Goal: Use online tool/utility

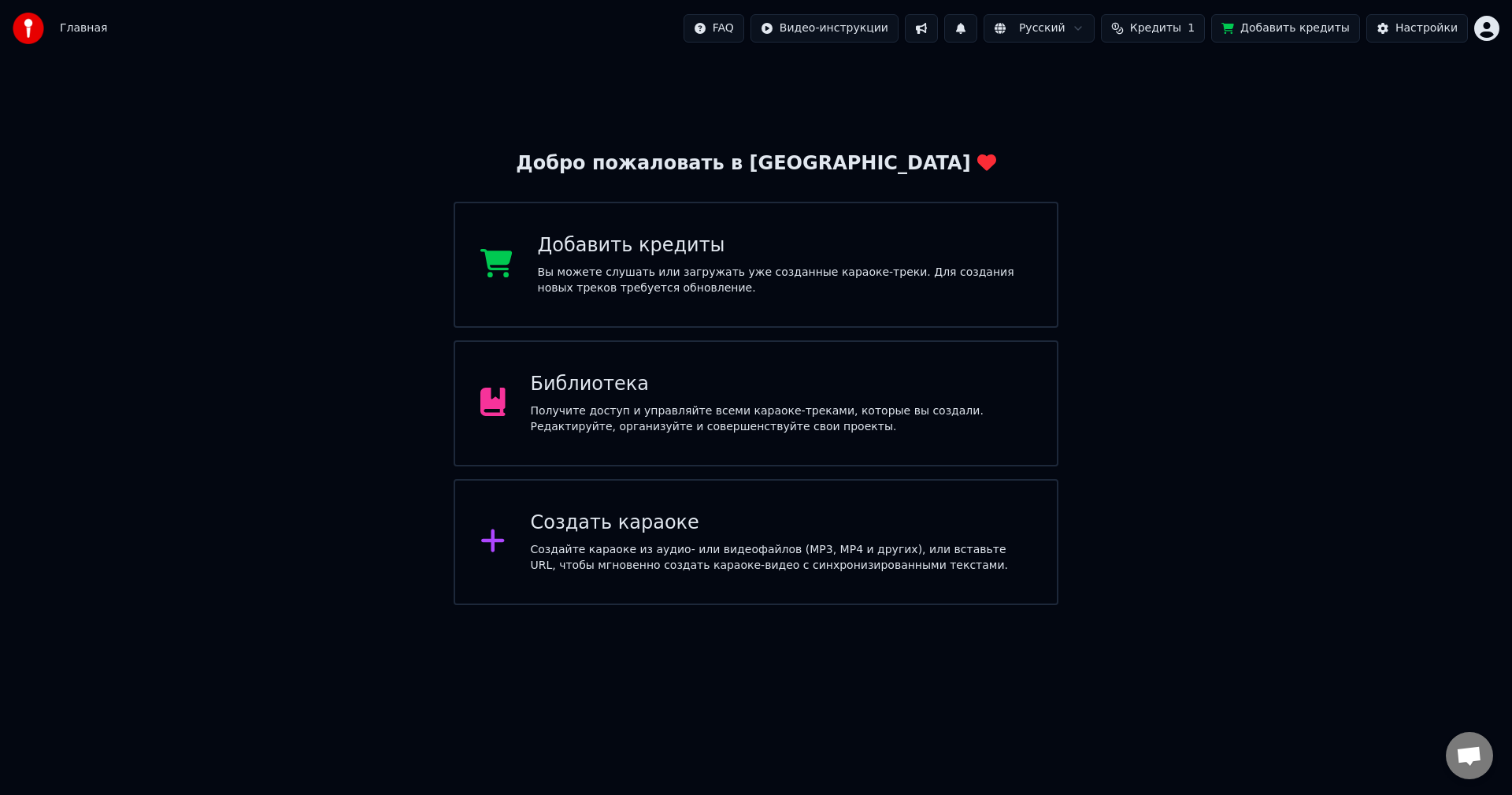
click at [540, 110] on div "Добро пожаловать в Youka Добавить кредиты Вы можете слушать или загружать уже с…" at bounding box center [756, 331] width 1512 height 549
click at [588, 400] on div "Библиотека Получите доступ и управляйте всеми караоке-треками, которые вы созда…" at bounding box center [781, 403] width 502 height 63
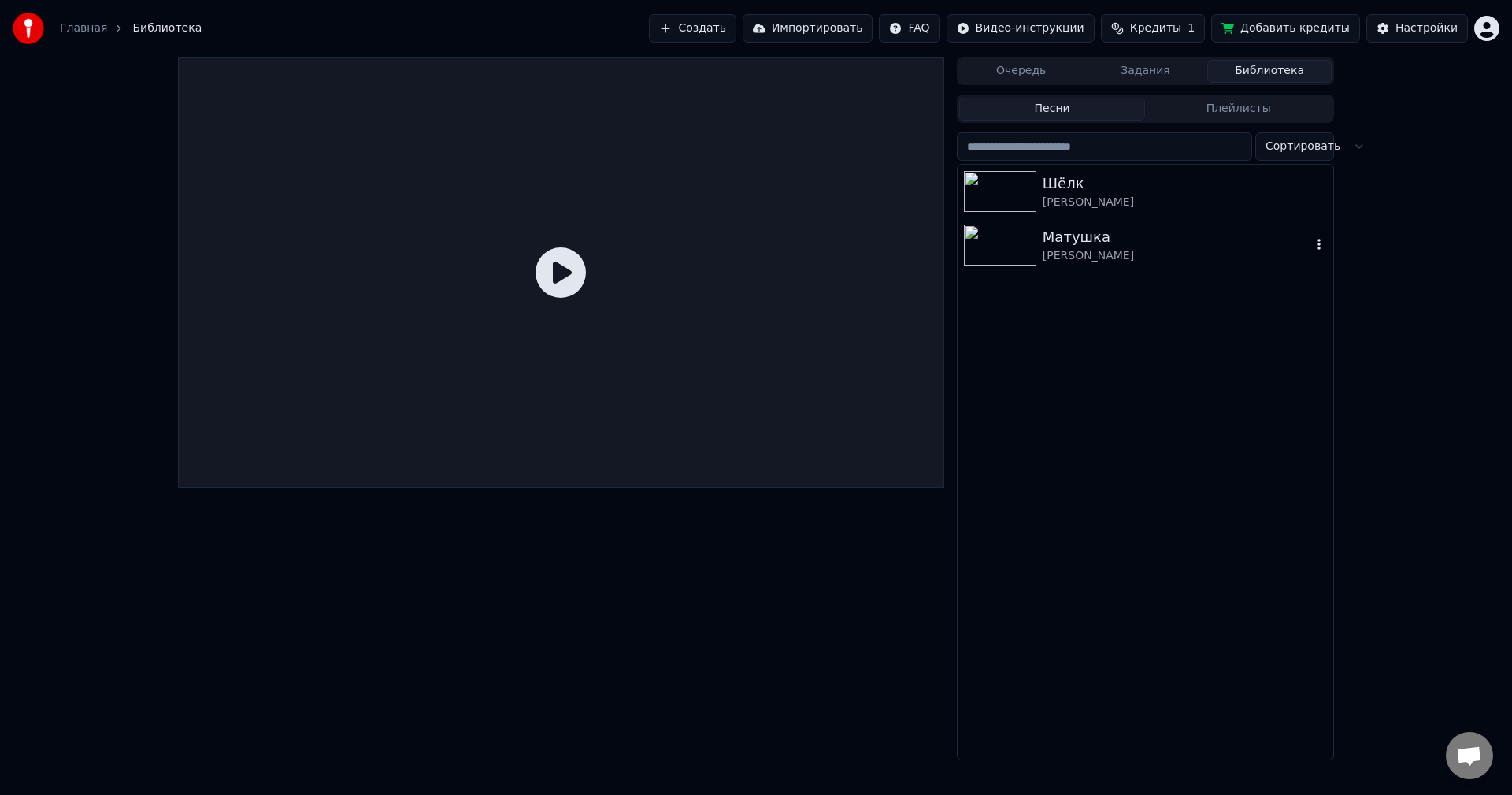
click at [1104, 254] on div "[PERSON_NAME]" at bounding box center [1177, 255] width 269 height 16
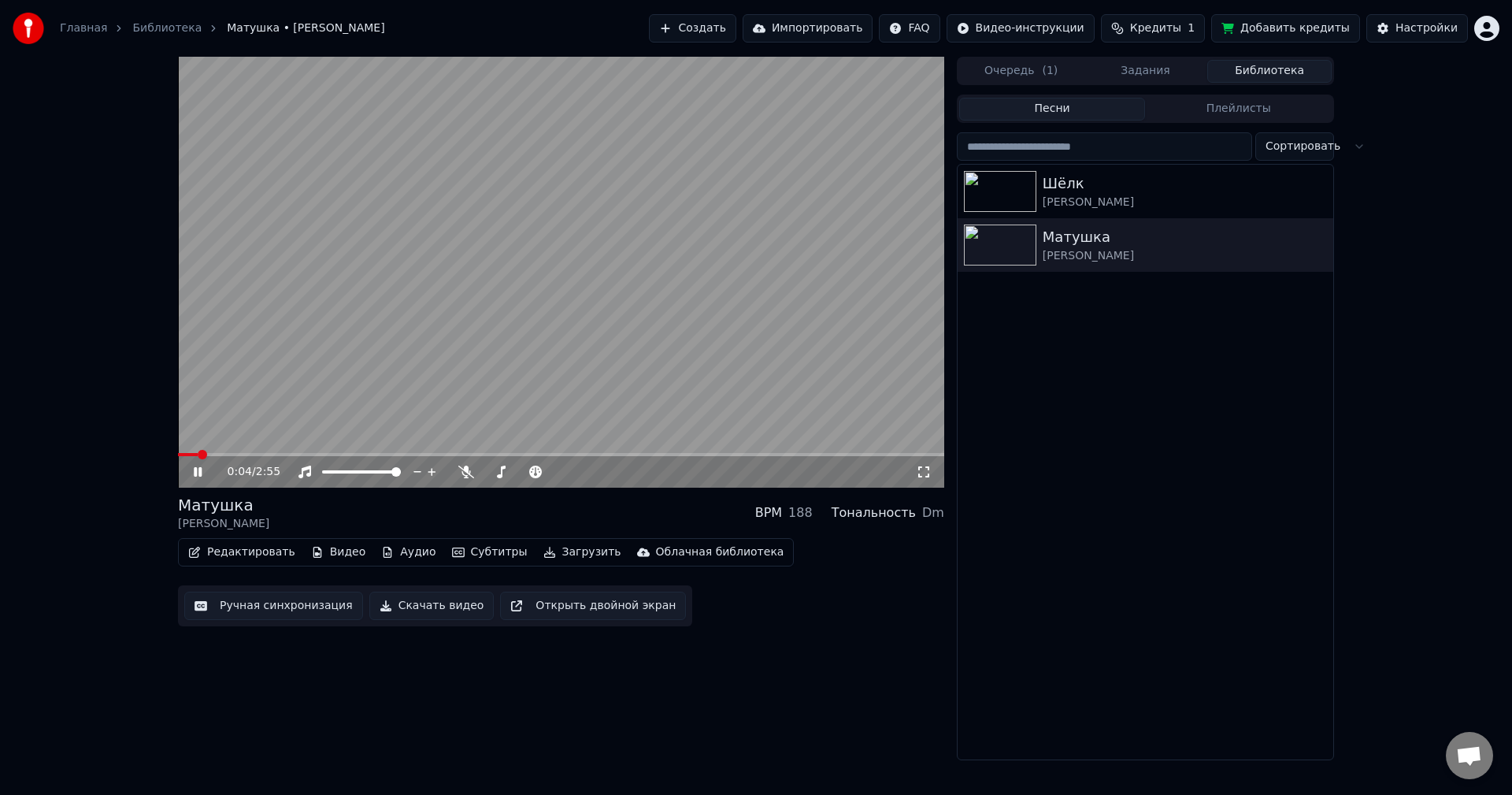
click at [926, 466] on icon at bounding box center [923, 471] width 16 height 12
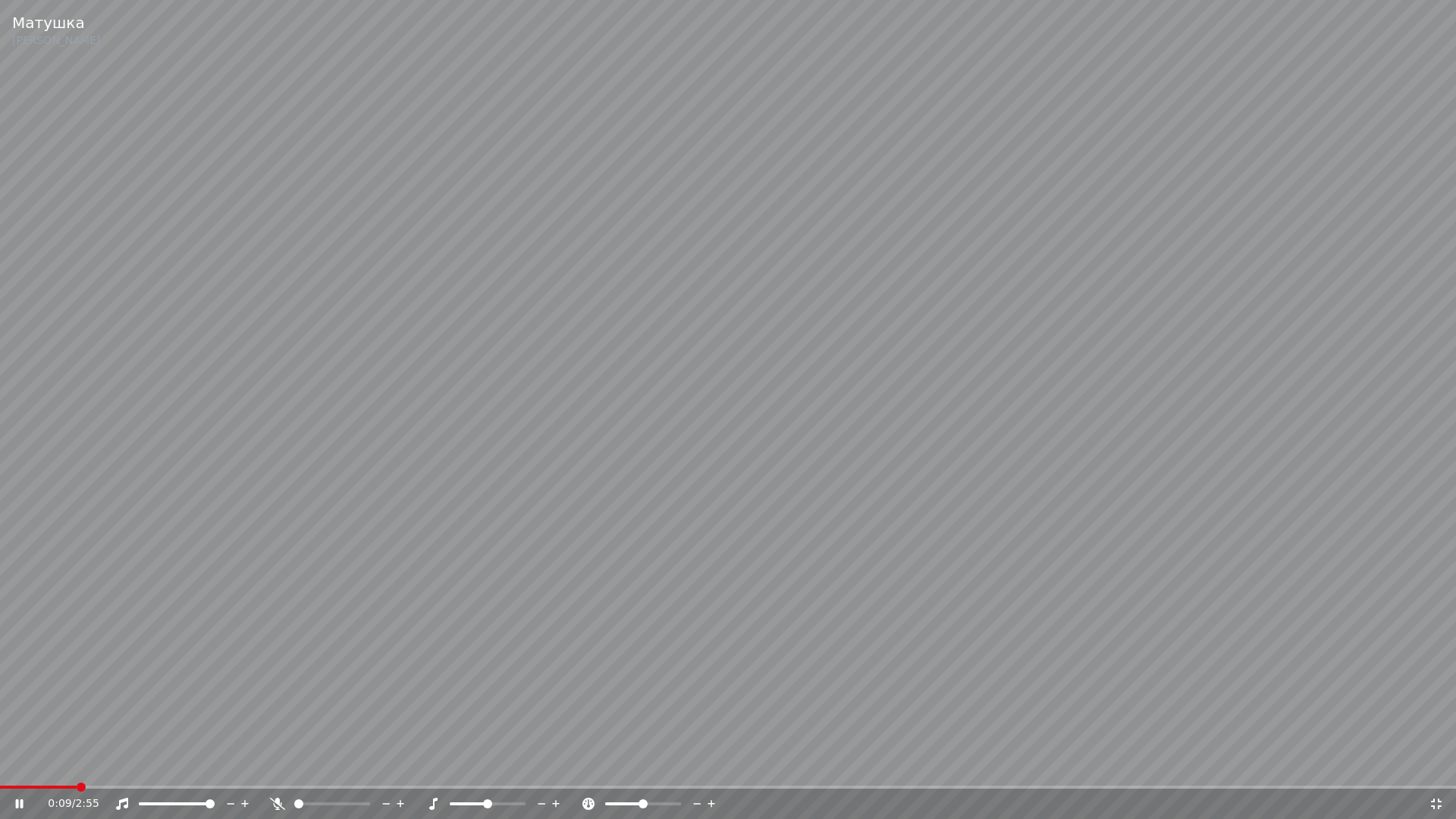
click at [488, 764] on span at bounding box center [469, 804] width 38 height 3
click at [139, 764] on span at bounding box center [139, 804] width 0 height 3
click at [331, 764] on div at bounding box center [346, 803] width 122 height 15
click at [335, 764] on span at bounding box center [314, 804] width 40 height 3
click at [305, 764] on span at bounding box center [309, 804] width 9 height 9
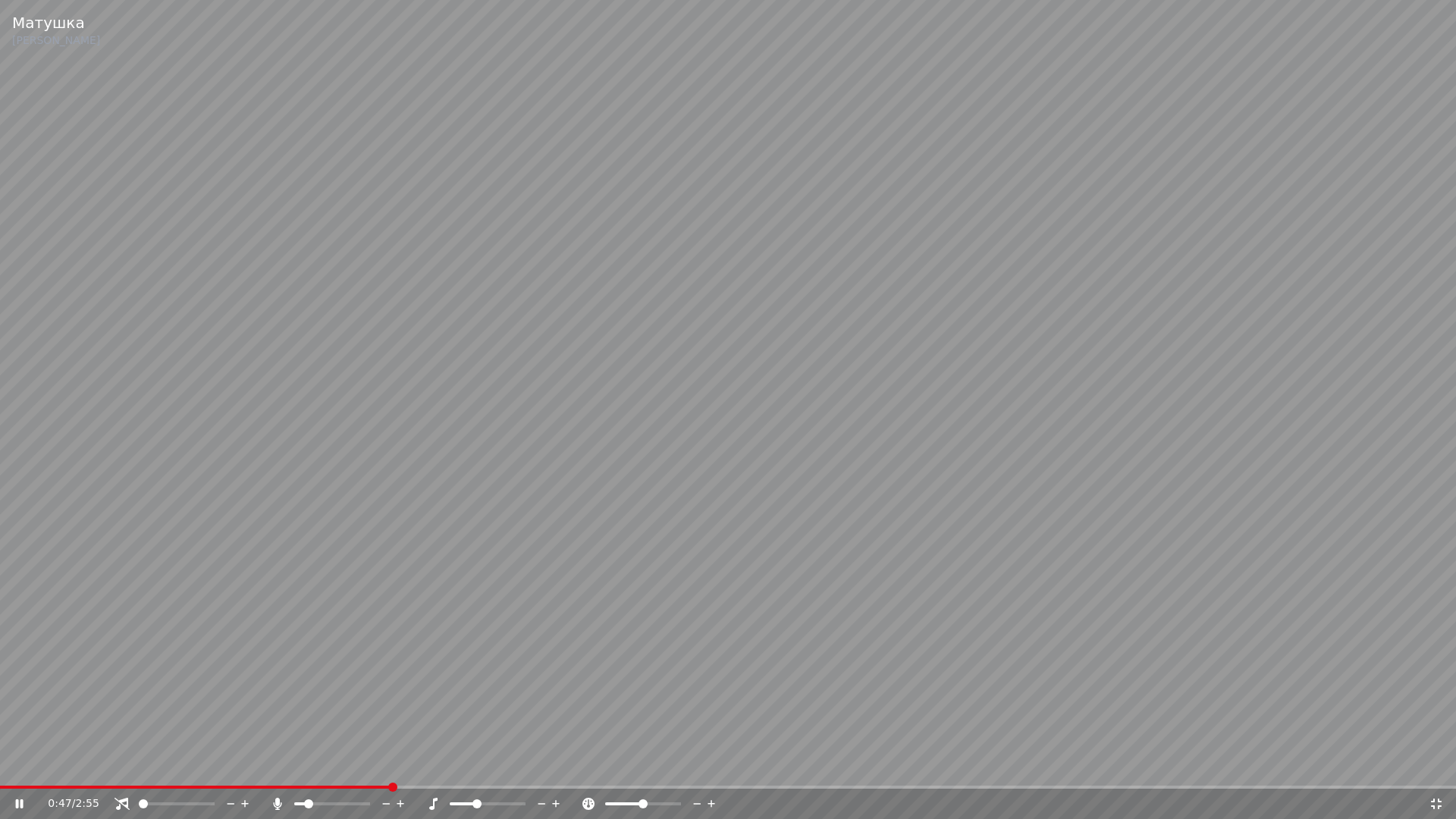
click at [472, 764] on span at bounding box center [463, 804] width 25 height 3
click at [467, 764] on span at bounding box center [471, 804] width 9 height 9
click at [641, 764] on span at bounding box center [642, 804] width 9 height 9
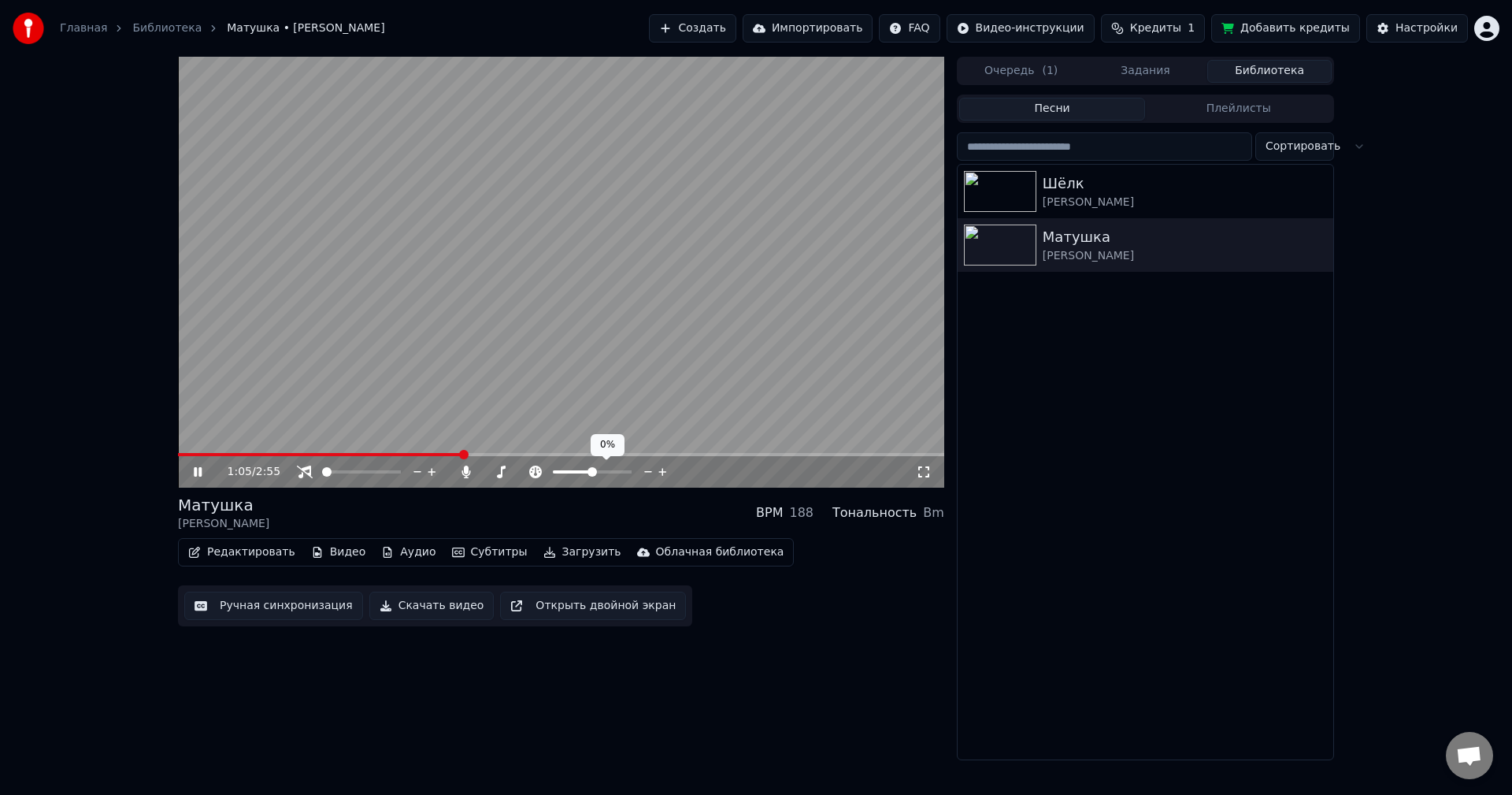
click at [592, 471] on span at bounding box center [592, 472] width 10 height 10
click at [603, 600] on button "Открыть двойной экран" at bounding box center [593, 605] width 186 height 29
click at [328, 471] on span at bounding box center [332, 472] width 10 height 10
click at [563, 475] on span at bounding box center [558, 472] width 10 height 10
click at [557, 471] on span at bounding box center [558, 472] width 10 height 10
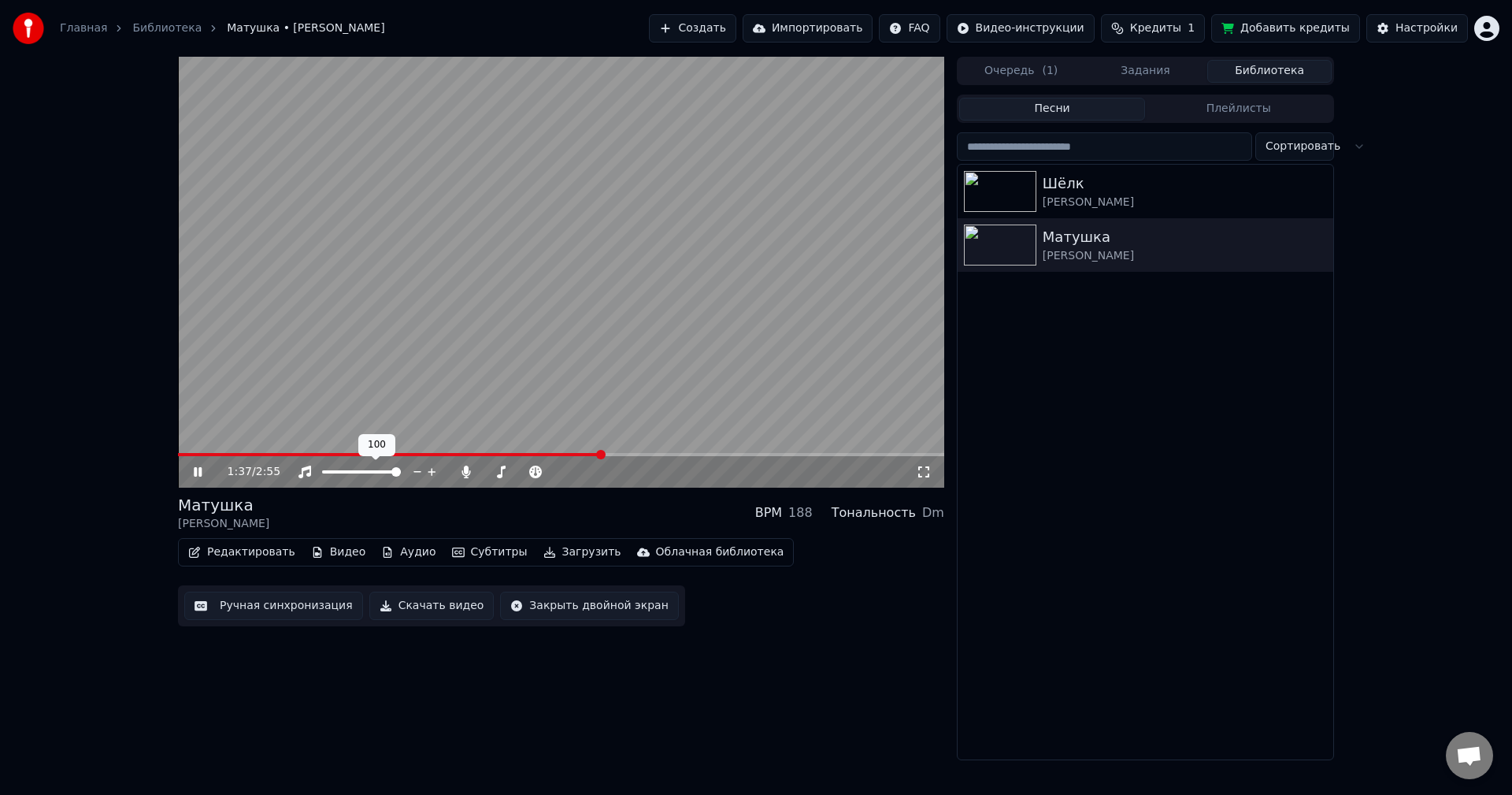
click at [401, 471] on span at bounding box center [361, 472] width 79 height 3
click at [535, 471] on span at bounding box center [509, 472] width 51 height 3
click at [248, 554] on button "Редактировать" at bounding box center [242, 552] width 120 height 22
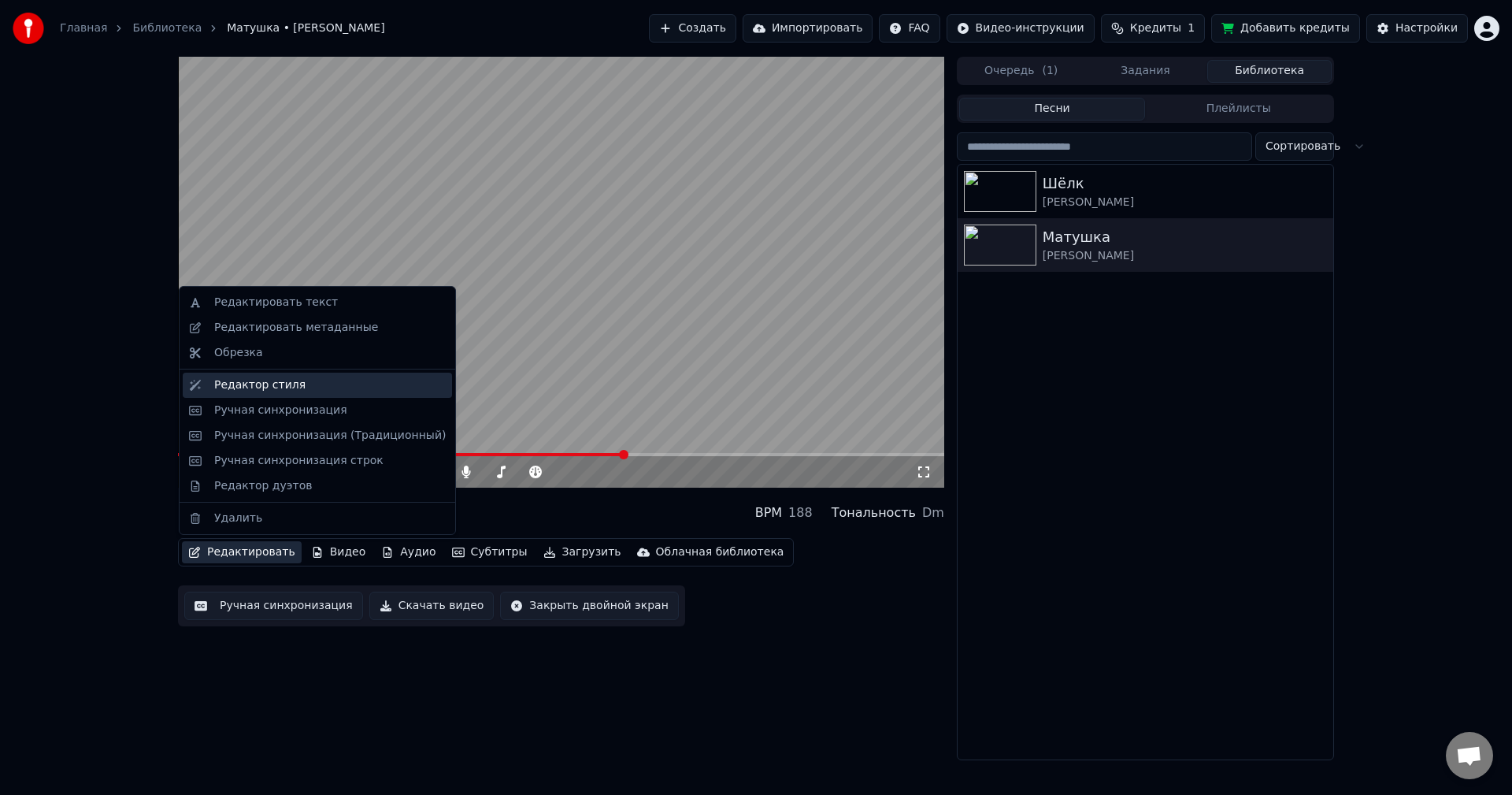
click at [274, 392] on div "Редактор стиля" at bounding box center [260, 384] width 91 height 16
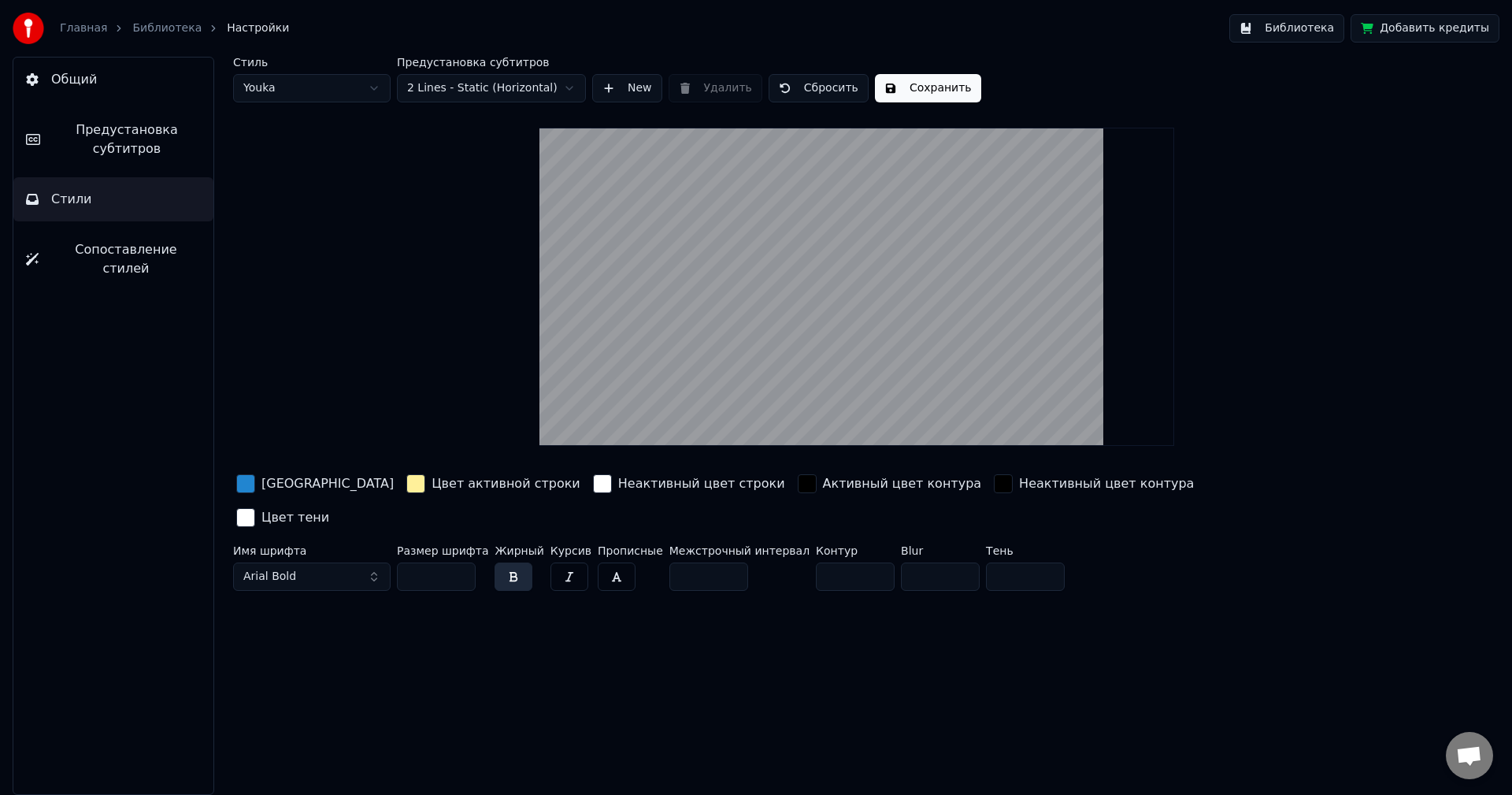
click at [104, 138] on span "Предустановка субтитров" at bounding box center [126, 140] width 148 height 38
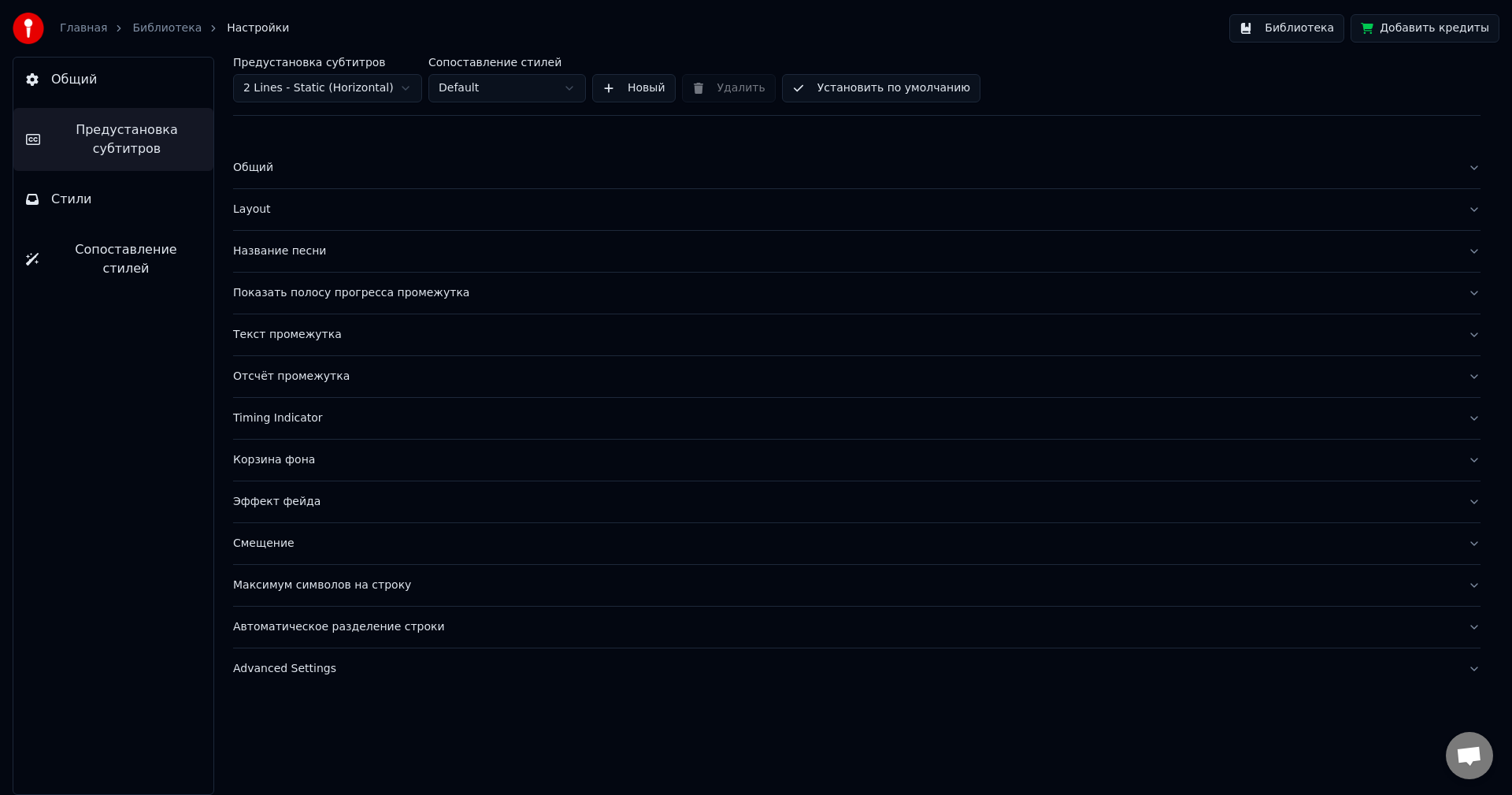
click at [89, 21] on link "Главная" at bounding box center [84, 28] width 48 height 16
